Goal: Information Seeking & Learning: Understand process/instructions

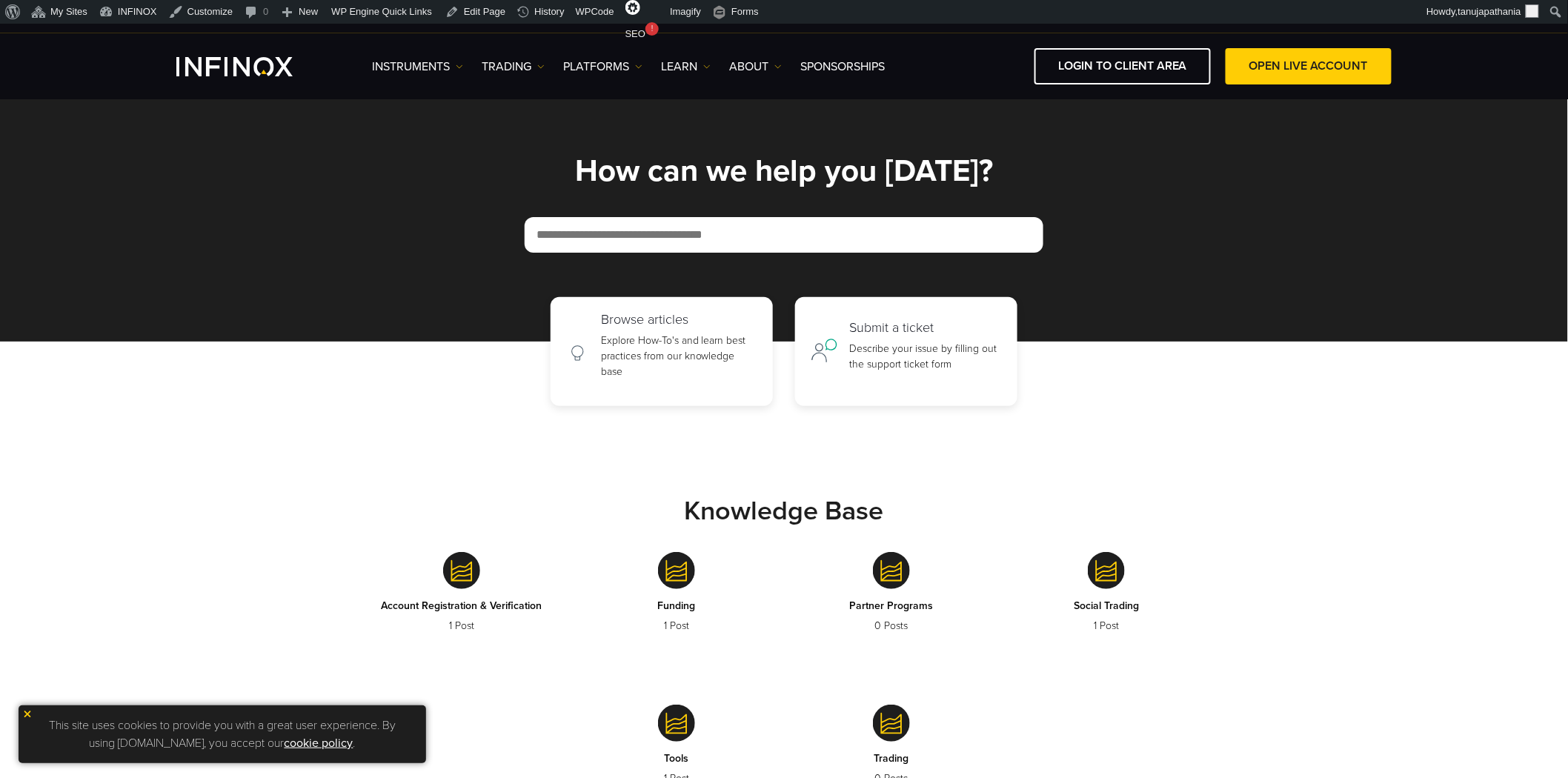
scroll to position [658, 0]
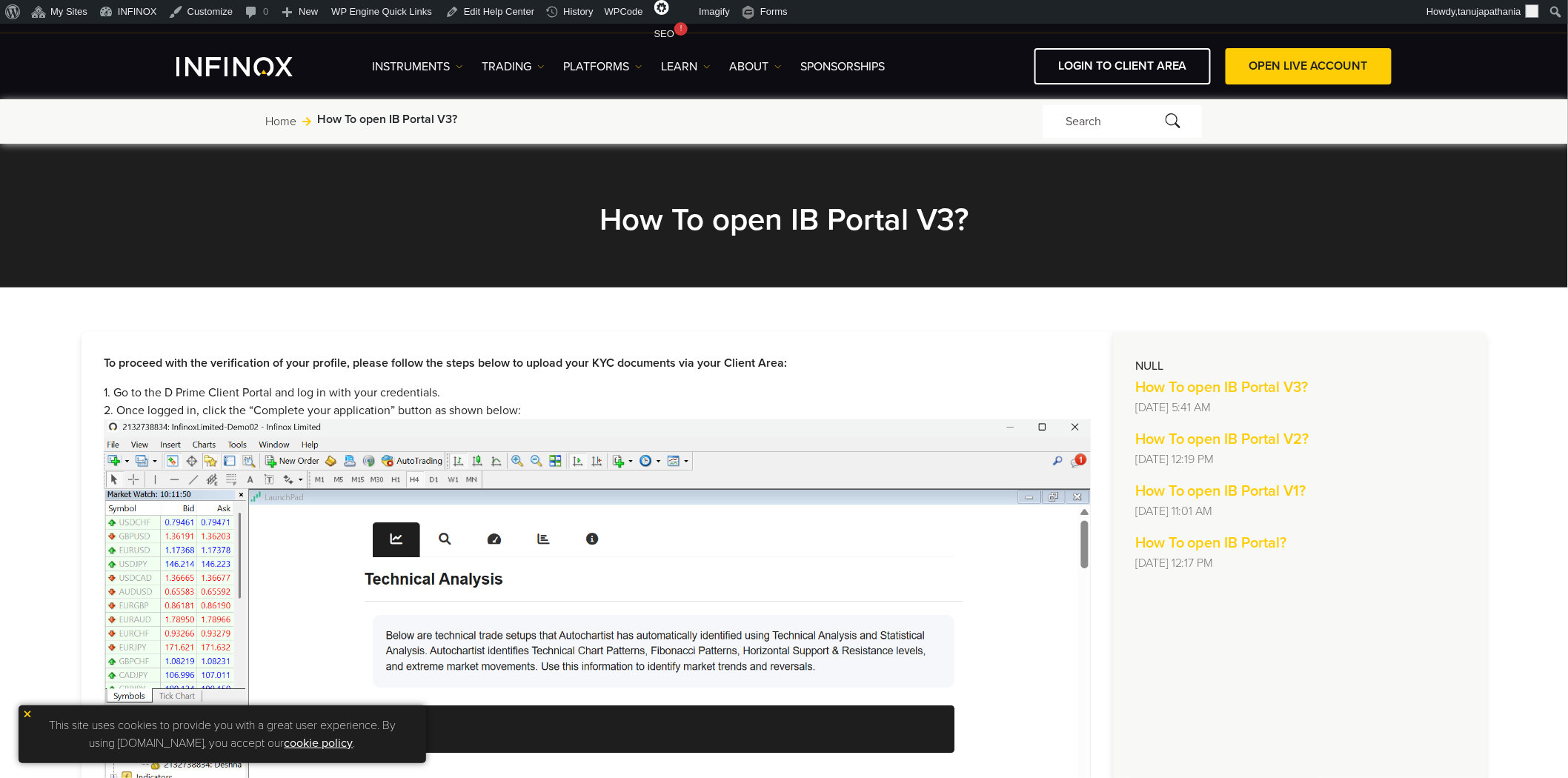
click at [632, 220] on h2 "How To open IB Portal V3?" at bounding box center [784, 220] width 667 height 38
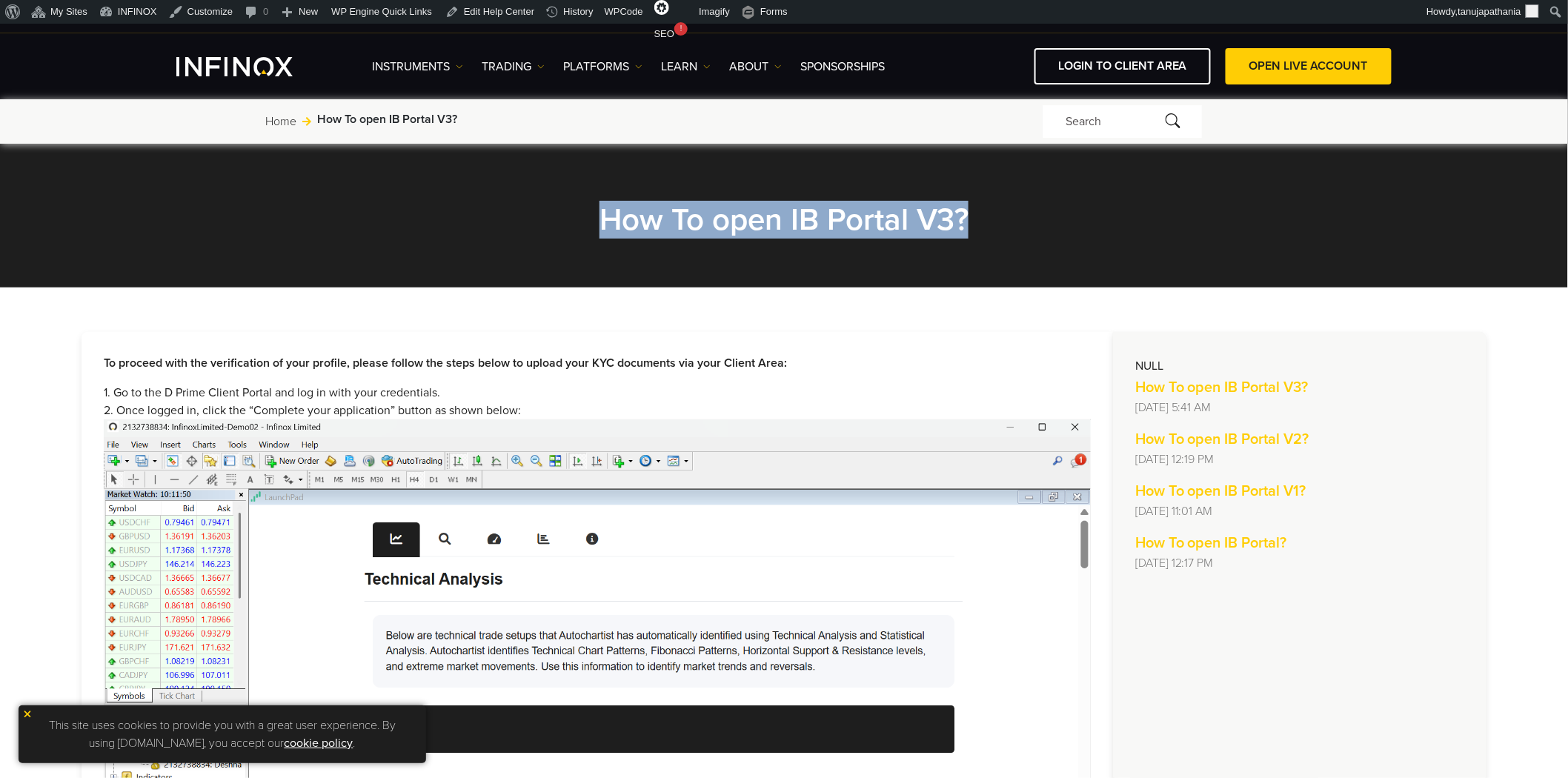
click at [632, 220] on h2 "How To open IB Portal V3?" at bounding box center [784, 220] width 667 height 38
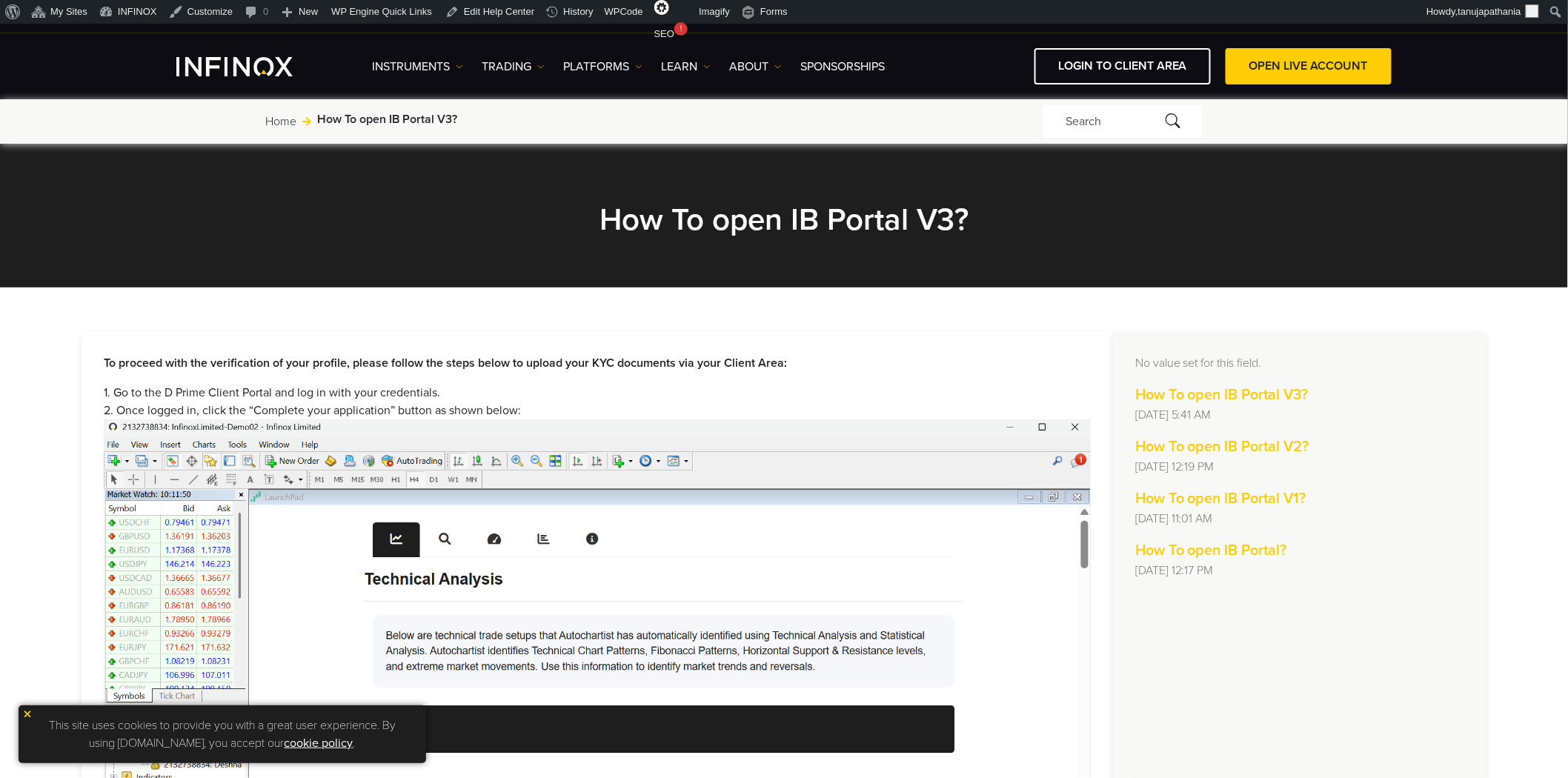
click at [721, 215] on h2 "How To open IB Portal V3?" at bounding box center [784, 220] width 667 height 38
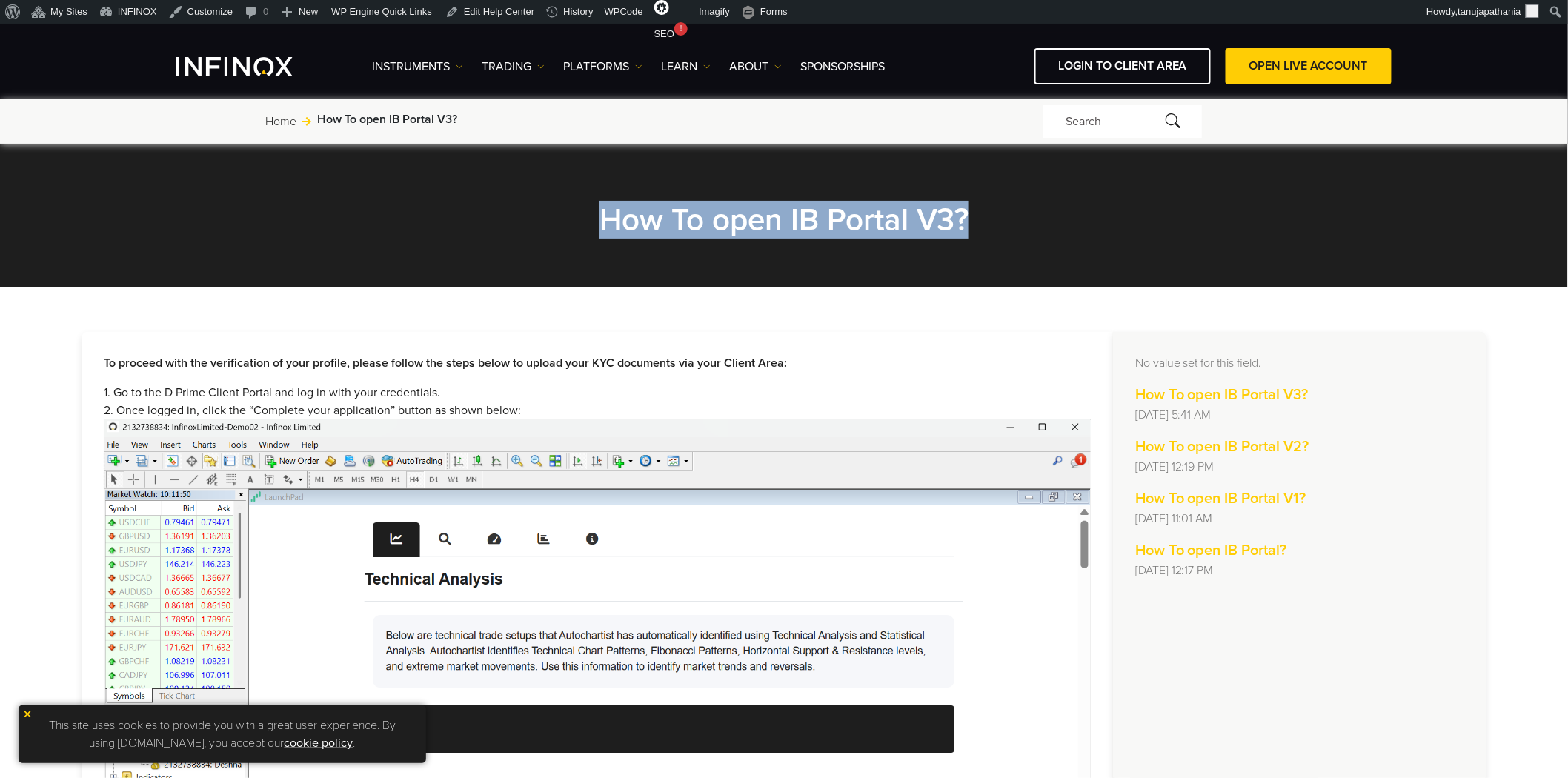
click at [721, 215] on h2 "How To open IB Portal V3?" at bounding box center [784, 220] width 667 height 38
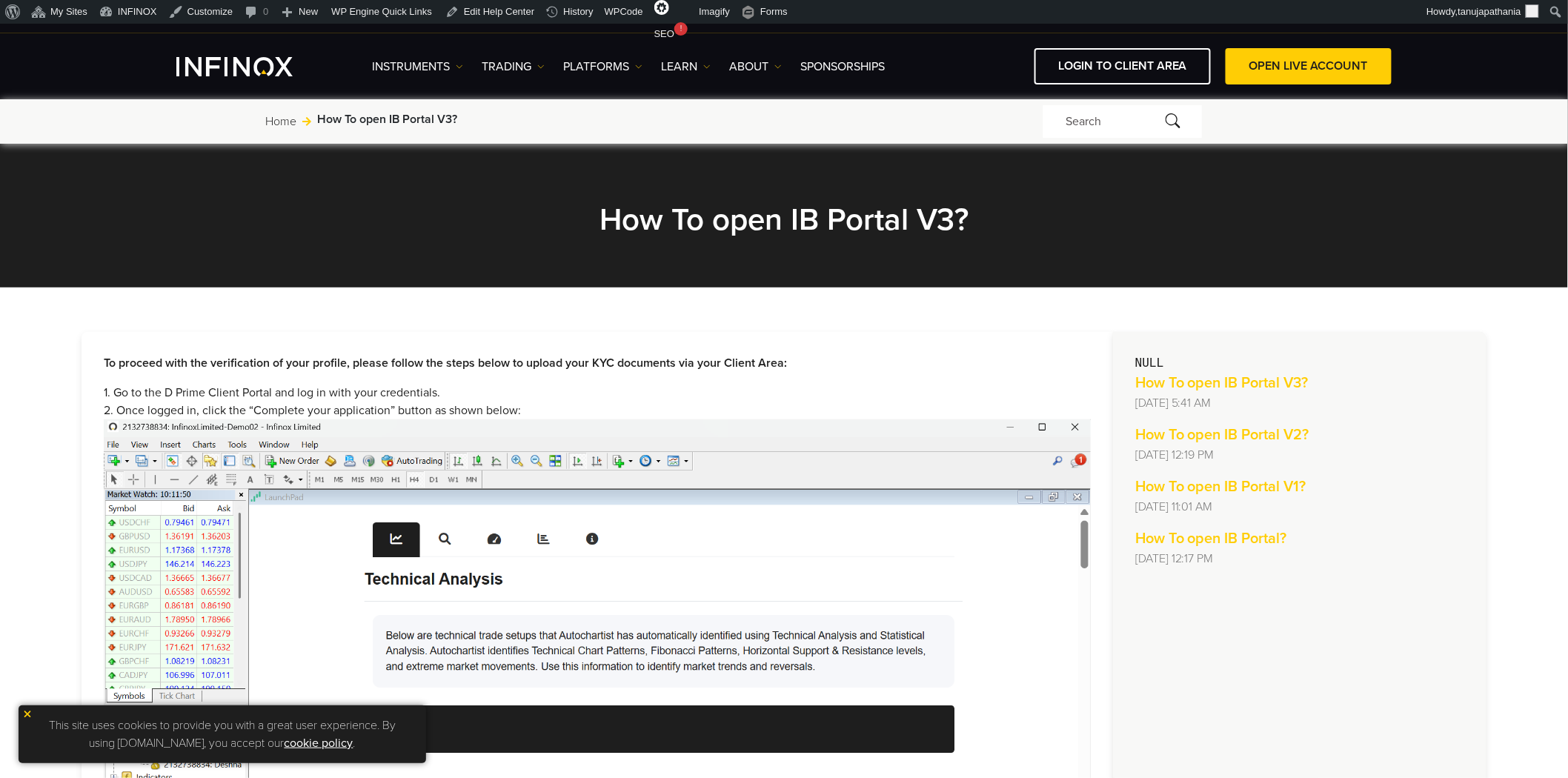
click at [839, 223] on h2 "How To open IB Portal V3?" at bounding box center [784, 220] width 667 height 38
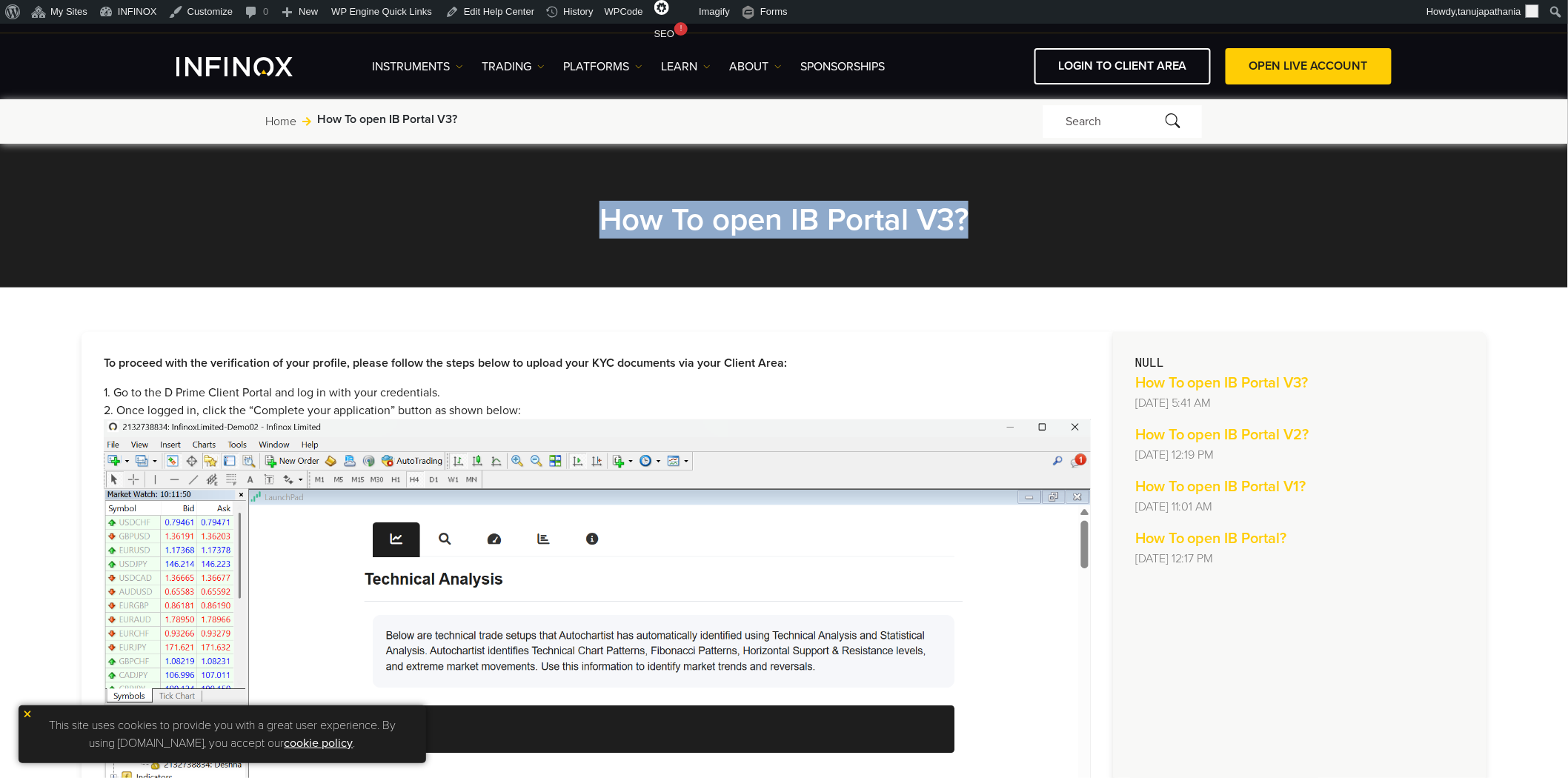
click at [839, 223] on h2 "How To open IB Portal V3?" at bounding box center [784, 220] width 667 height 38
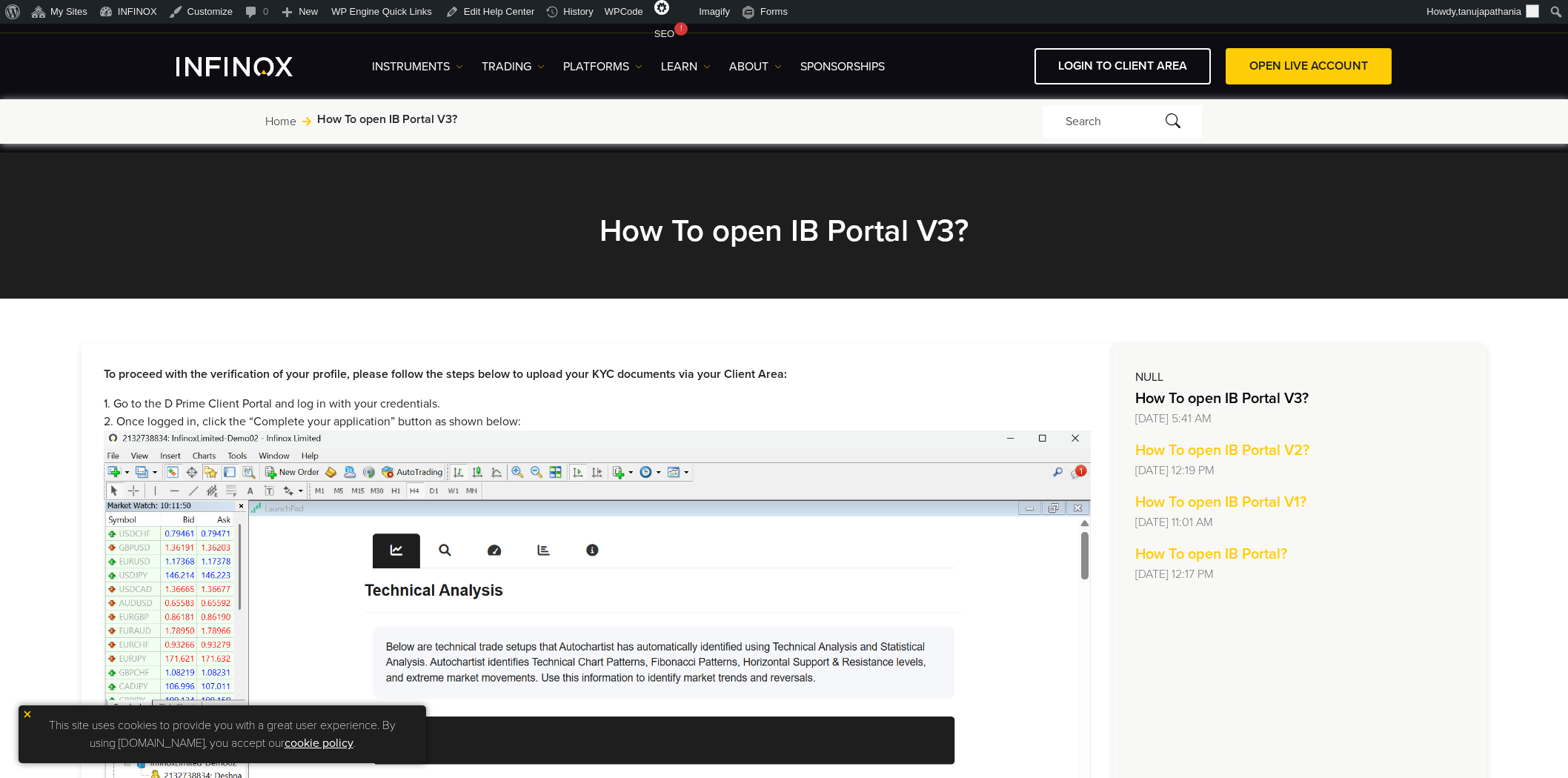
drag, startPoint x: 0, startPoint y: 0, endPoint x: 1175, endPoint y: 389, distance: 1237.7
click at [1175, 389] on strong "How To open IB Portal V3?" at bounding box center [1222, 398] width 173 height 18
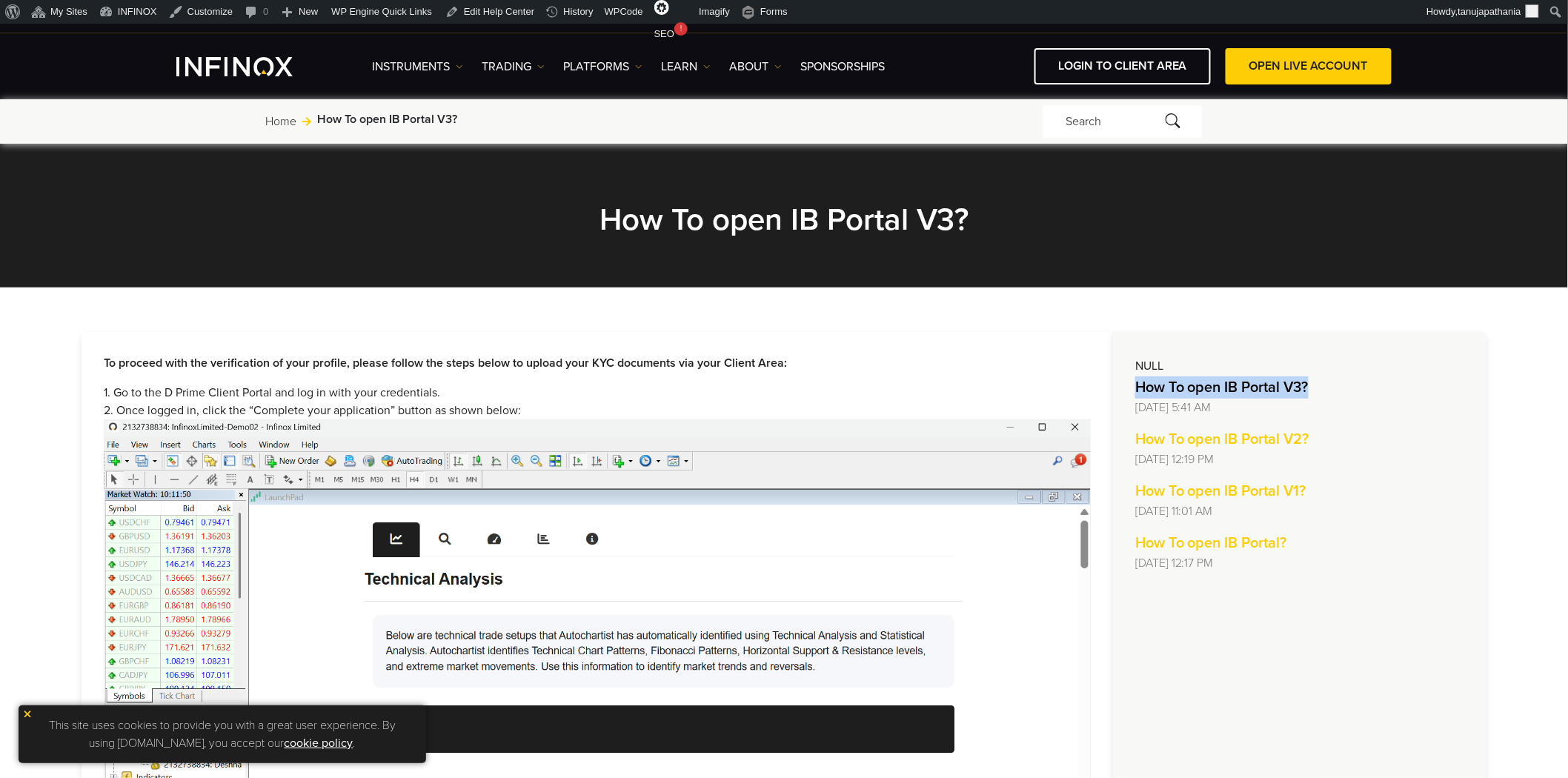
click at [1174, 379] on strong "How To open IB Portal V3?" at bounding box center [1222, 388] width 173 height 18
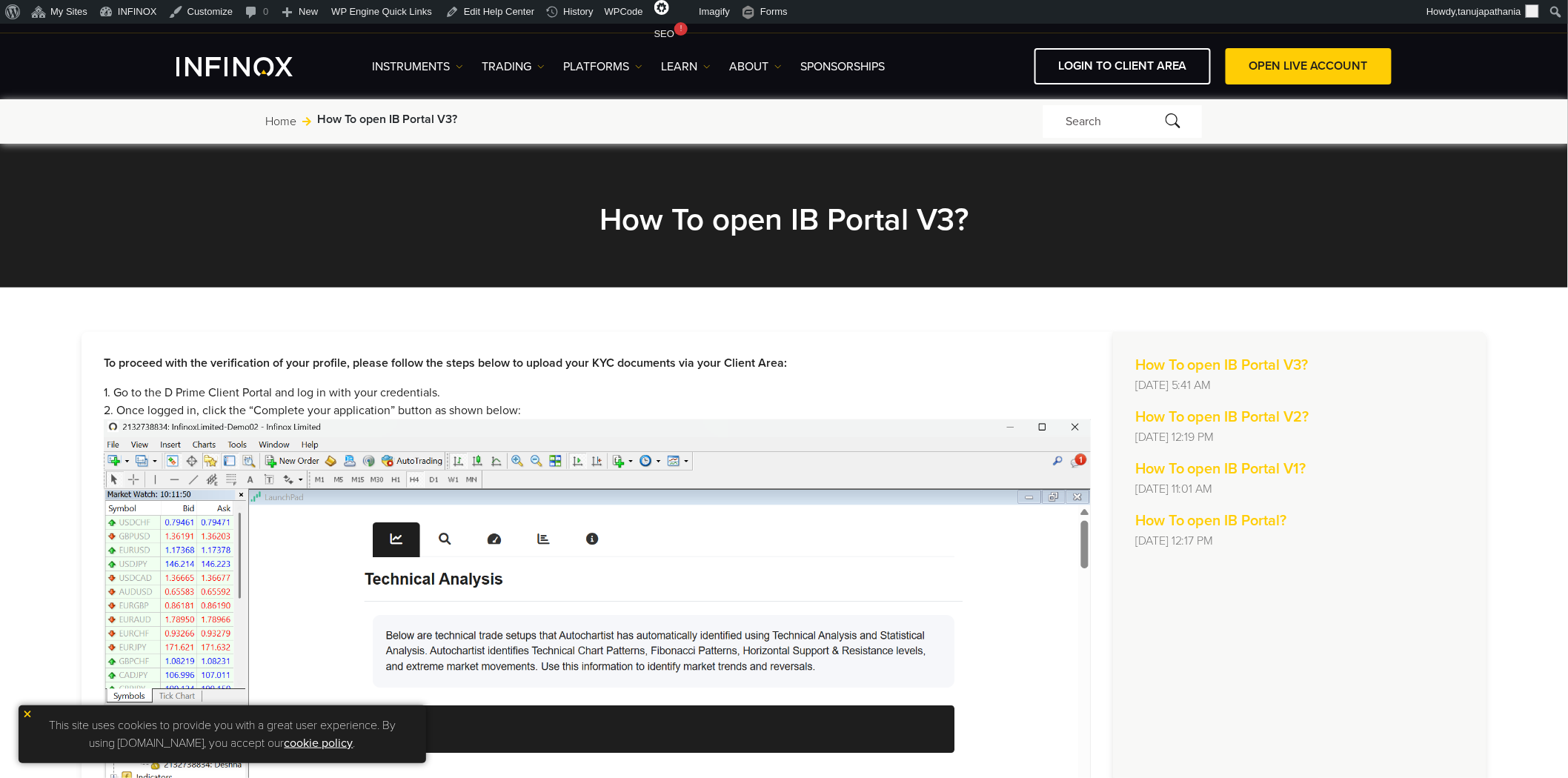
click at [698, 234] on h2 "How To open IB Portal V3?" at bounding box center [784, 220] width 667 height 38
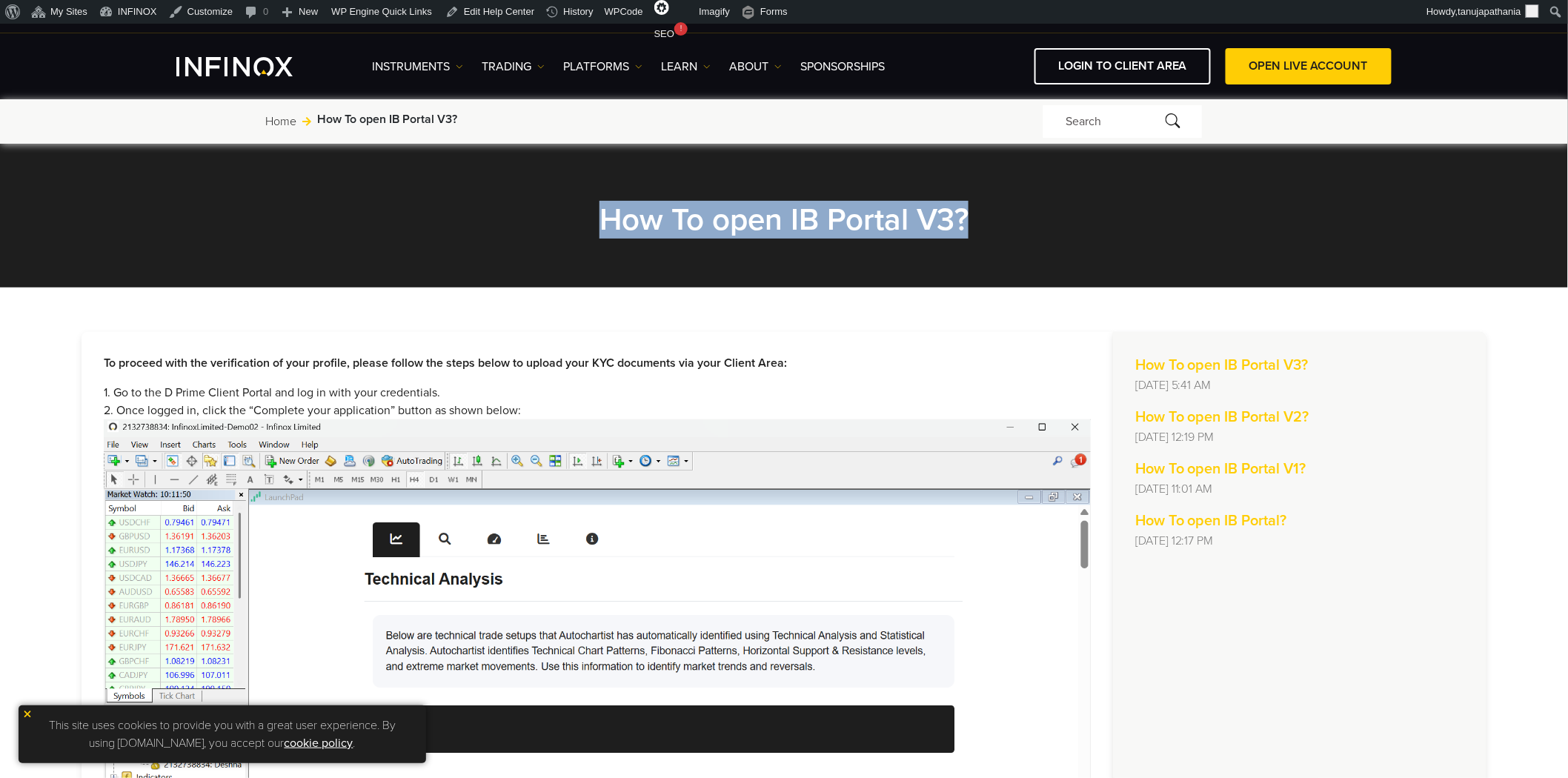
click at [698, 234] on h2 "How To open IB Portal V3?" at bounding box center [784, 220] width 667 height 38
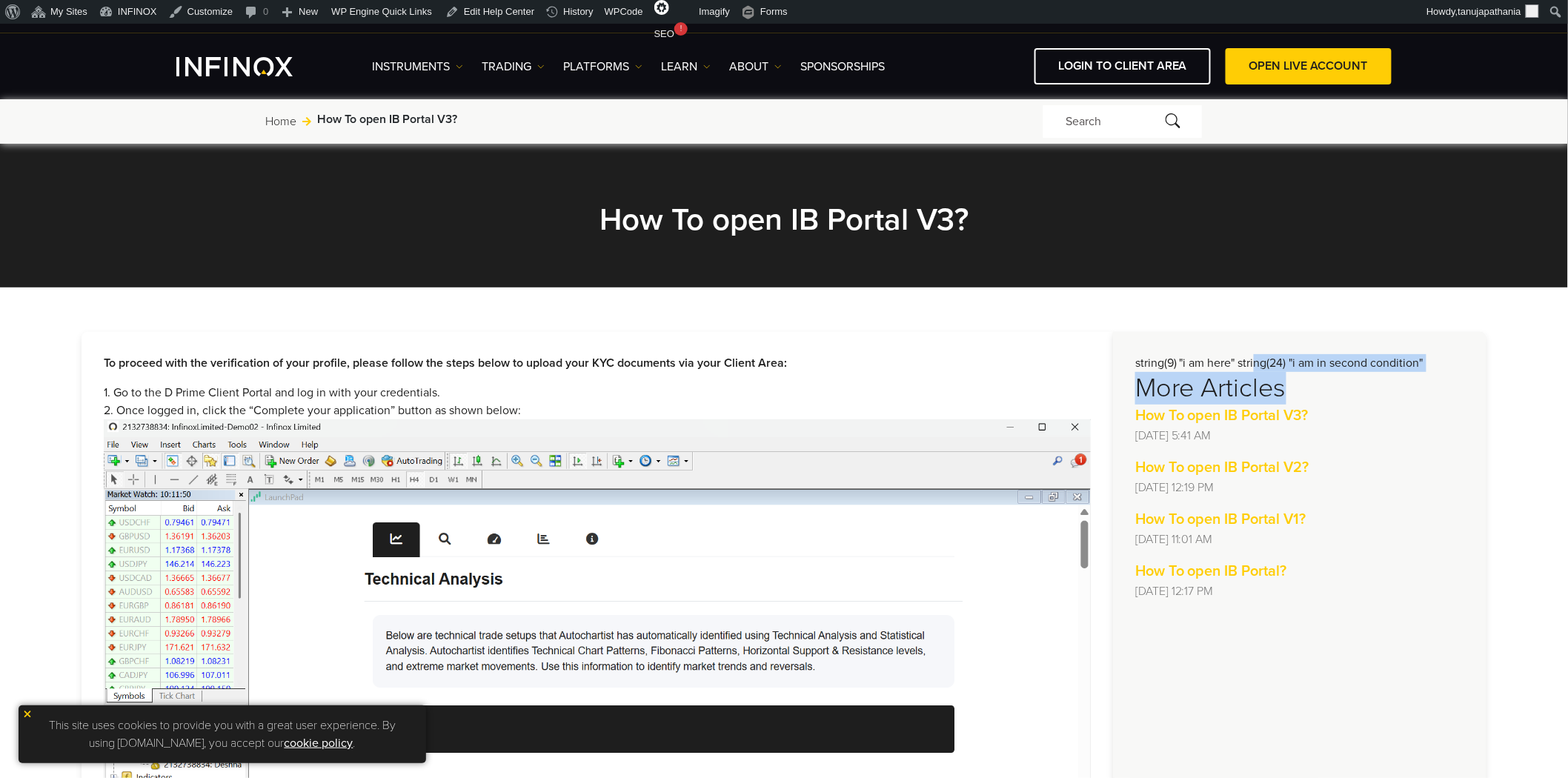
click at [1352, 386] on h3 "More Articles" at bounding box center [1299, 389] width 329 height 33
drag, startPoint x: 1279, startPoint y: 364, endPoint x: 1442, endPoint y: 358, distance: 163.1
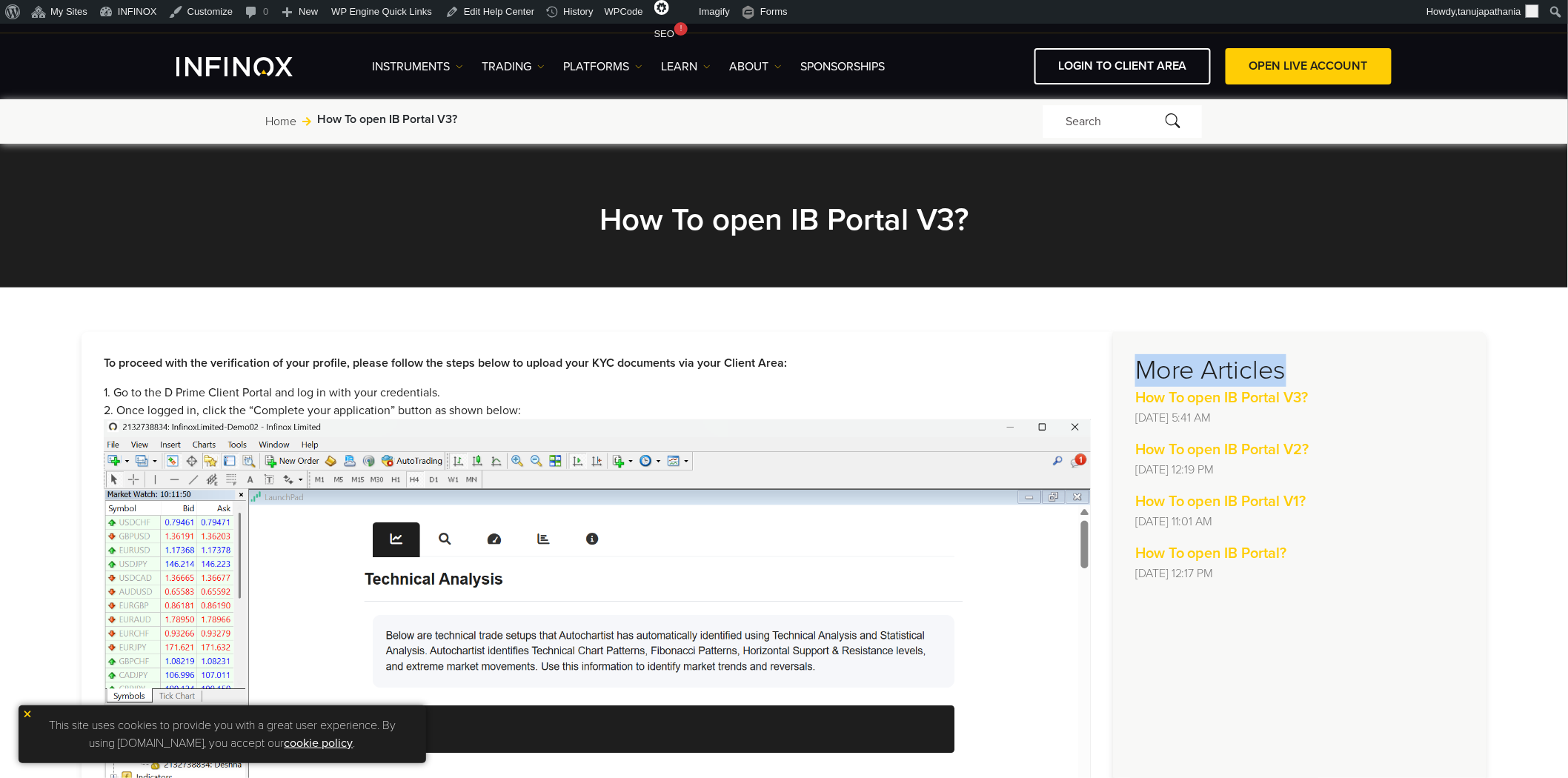
drag, startPoint x: 1293, startPoint y: 369, endPoint x: 1140, endPoint y: 366, distance: 153.0
click at [1140, 366] on h3 "More Articles" at bounding box center [1299, 371] width 329 height 33
click at [1387, 365] on h3 "More Articles" at bounding box center [1299, 371] width 329 height 33
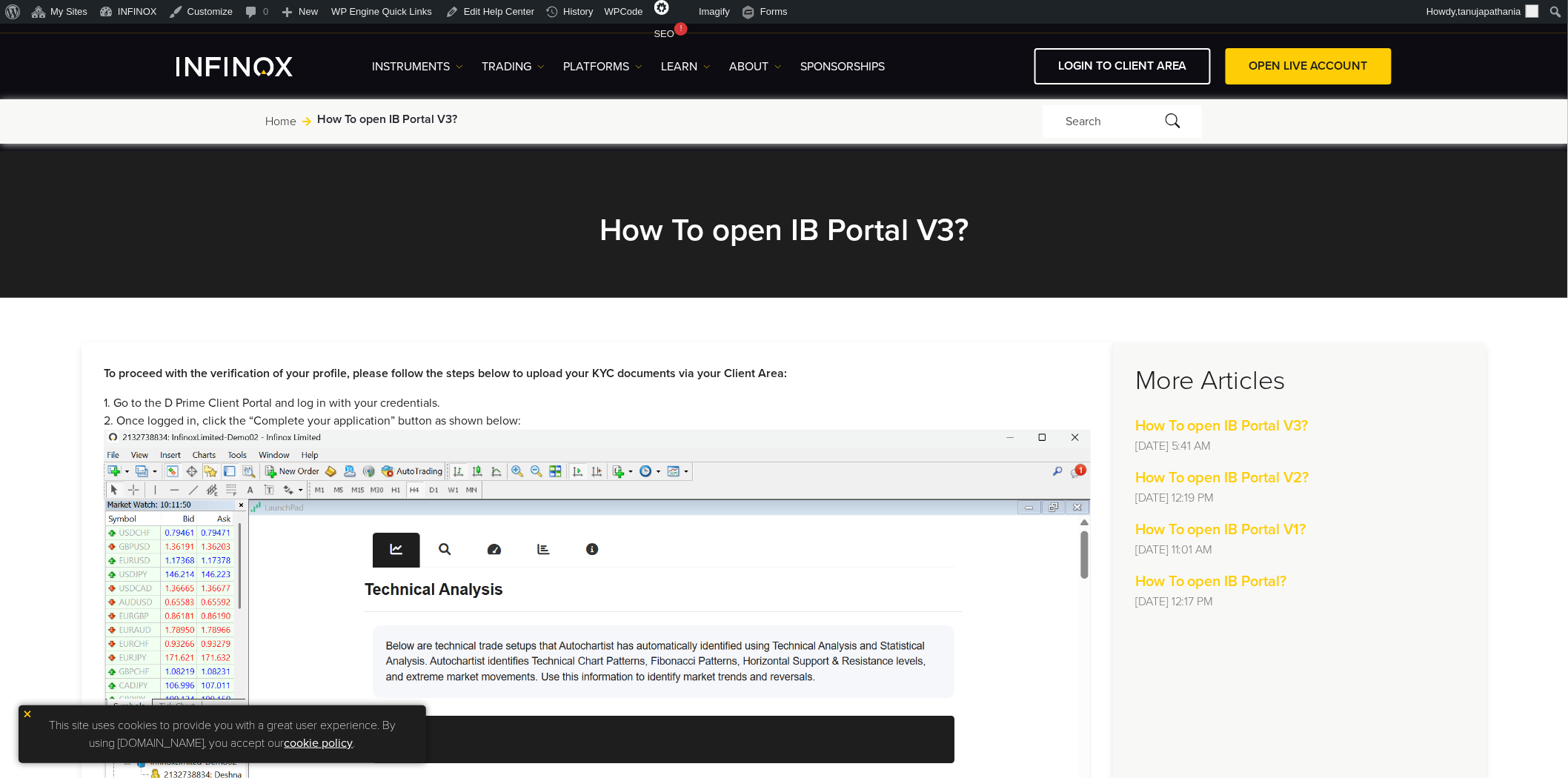
scroll to position [164, 0]
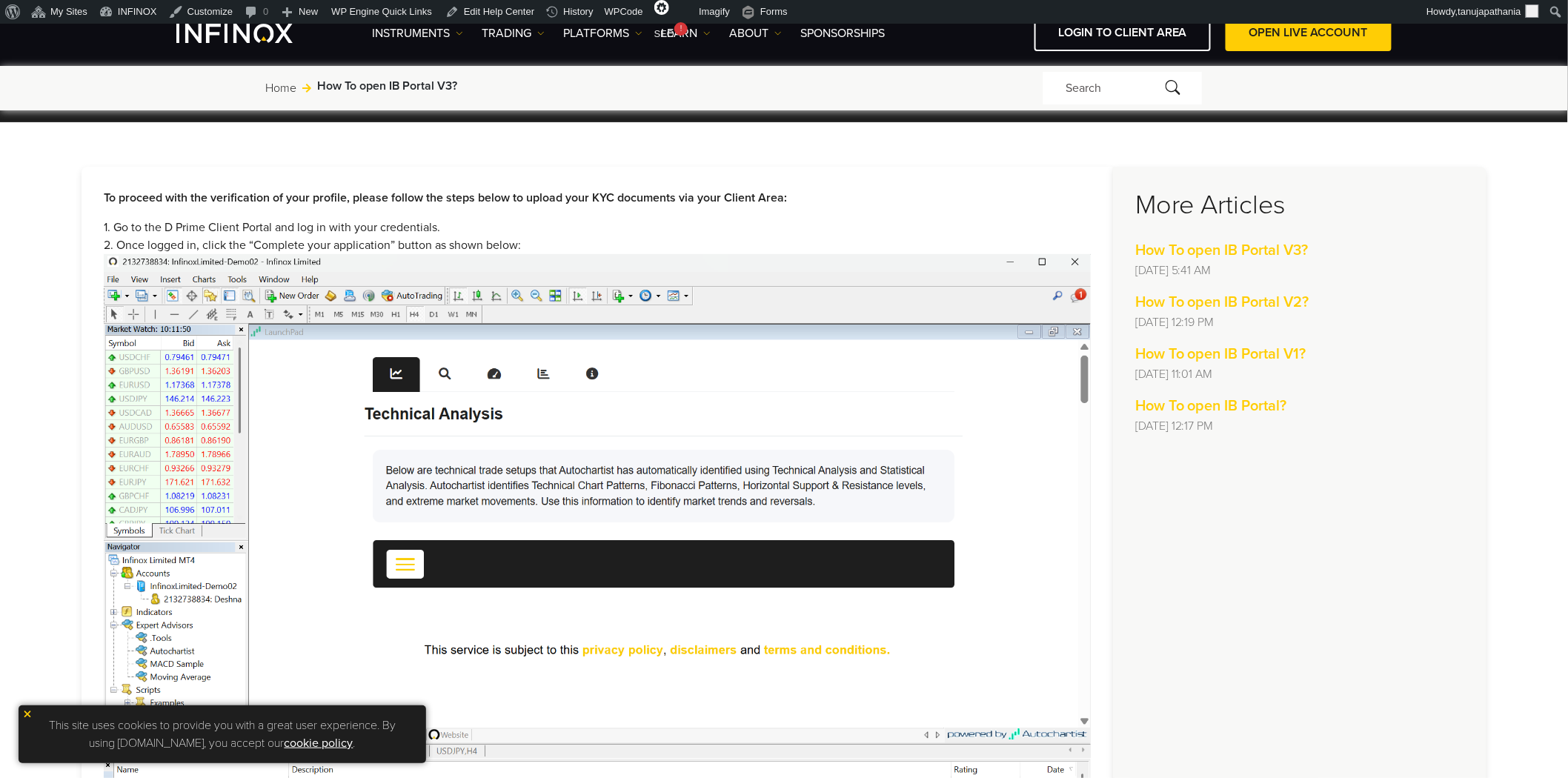
click at [1342, 414] on div "How To open IB Portal? [DATE] 12:17 PM" at bounding box center [1299, 415] width 329 height 40
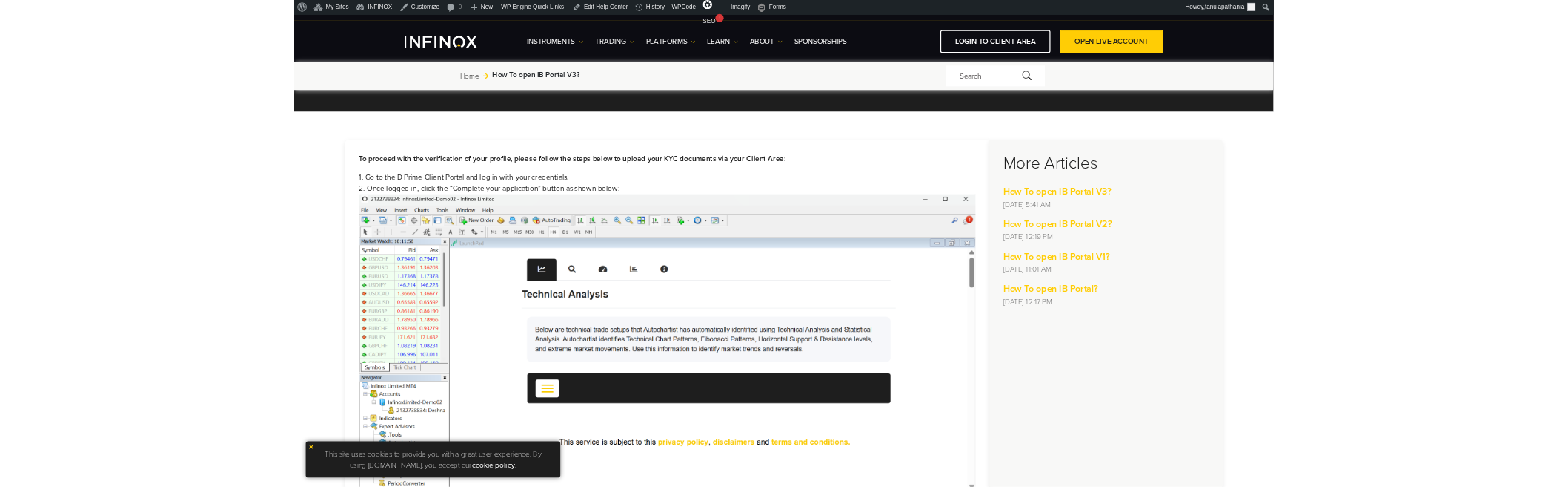
scroll to position [0, 0]
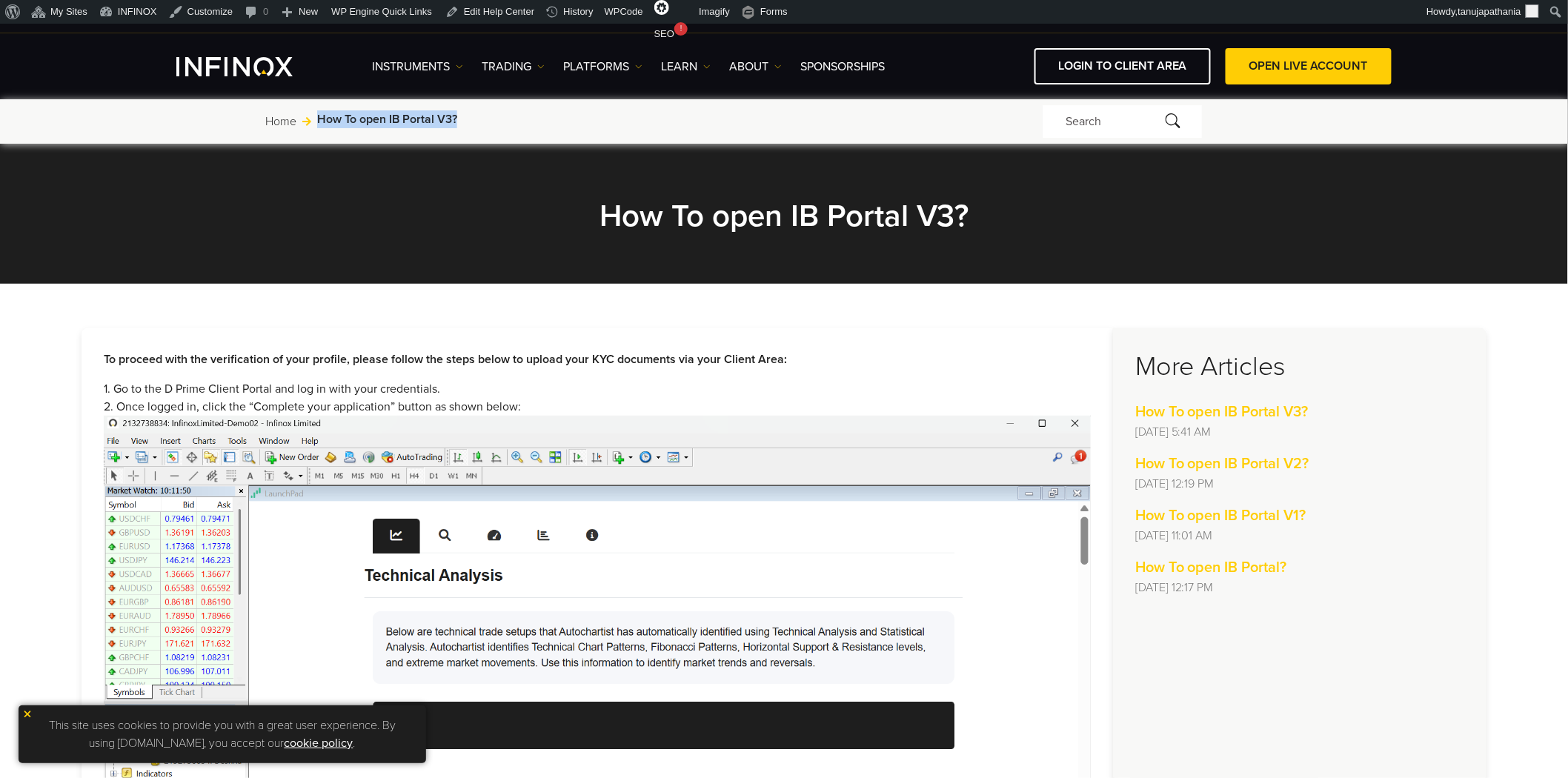
drag, startPoint x: 314, startPoint y: 109, endPoint x: 492, endPoint y: 108, distance: 178.0
click at [492, 110] on div "Home Jump to: How To open IB Portal V3?" at bounding box center [653, 122] width 778 height 23
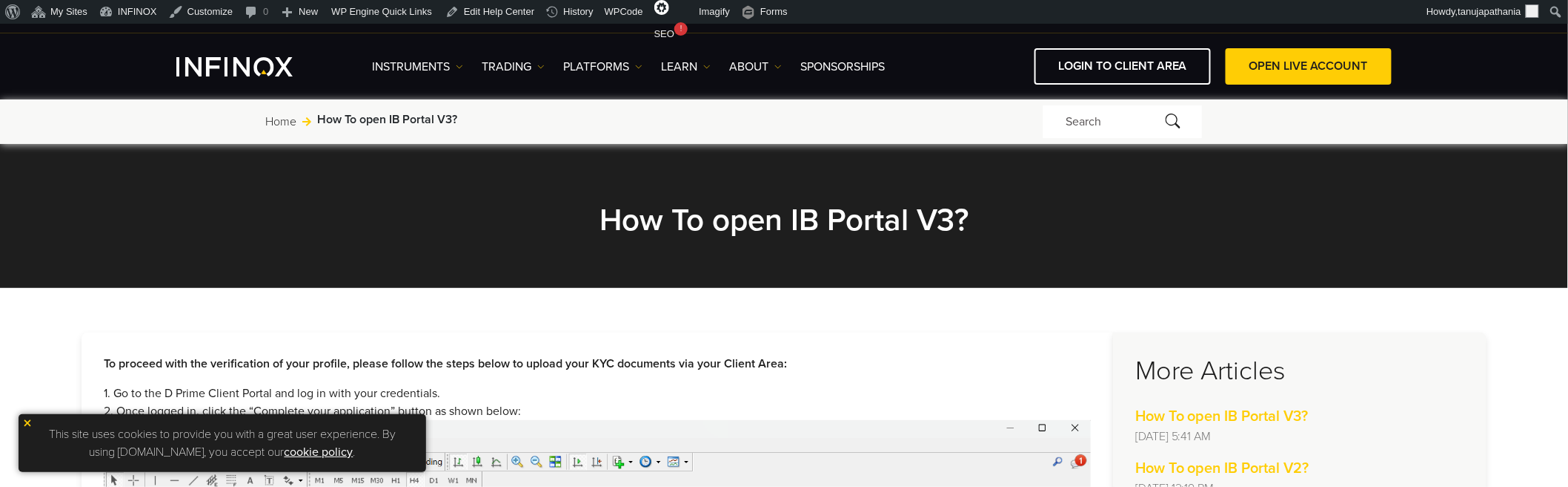
click at [726, 215] on h2 "How To open IB Portal V3?" at bounding box center [784, 220] width 667 height 38
click at [725, 215] on h2 "How To open IB Portal V3?" at bounding box center [784, 220] width 667 height 38
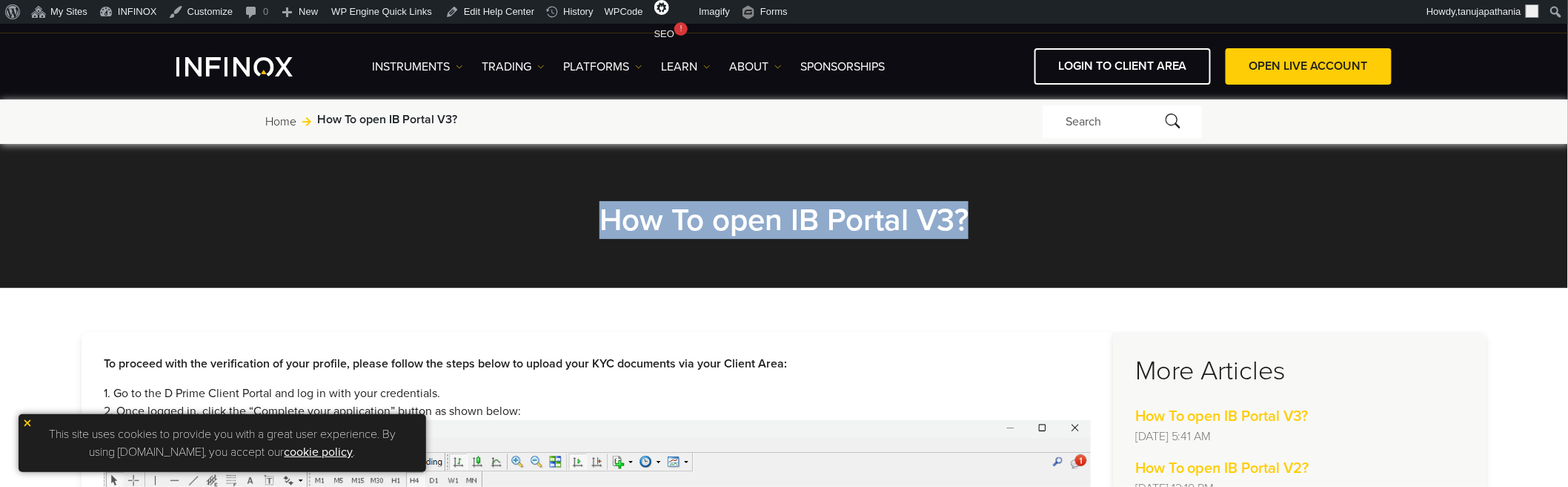
click at [724, 215] on h2 "How To open IB Portal V3?" at bounding box center [784, 220] width 667 height 38
